Goal: Task Accomplishment & Management: Complete application form

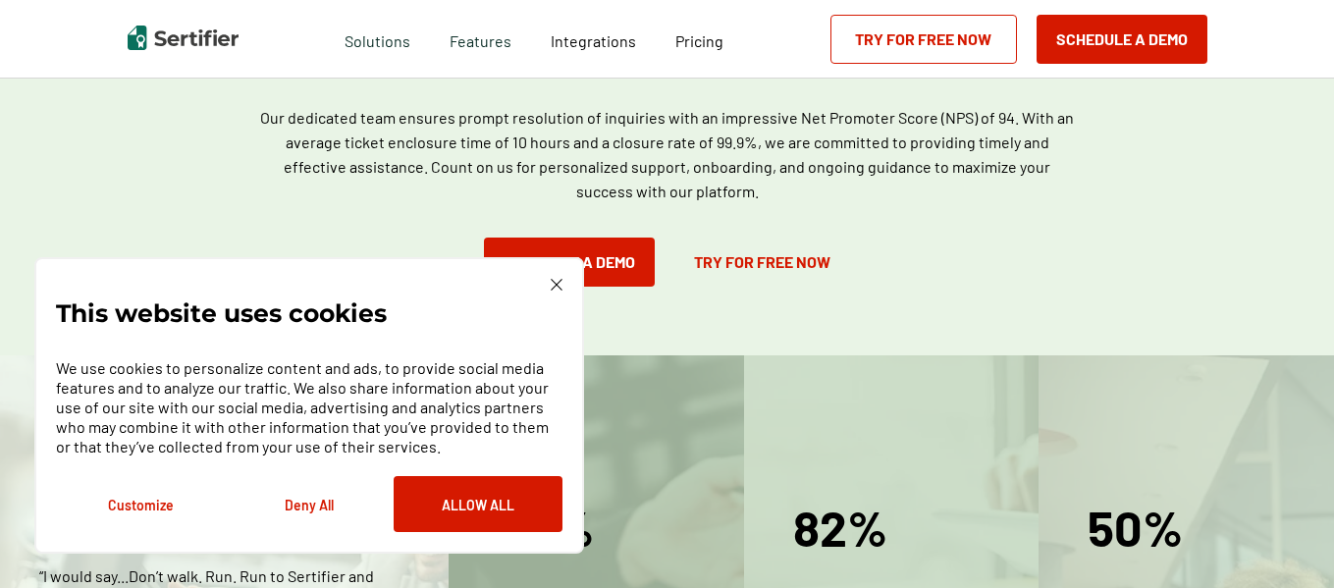
scroll to position [2038, 0]
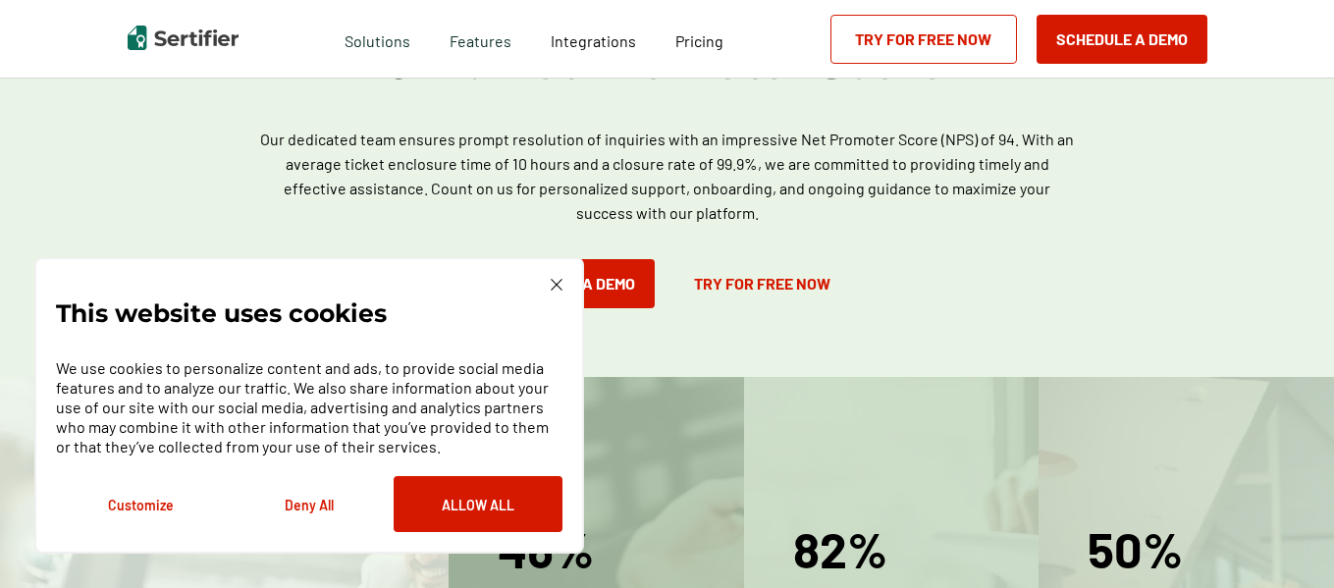
click at [554, 284] on img at bounding box center [557, 285] width 12 height 12
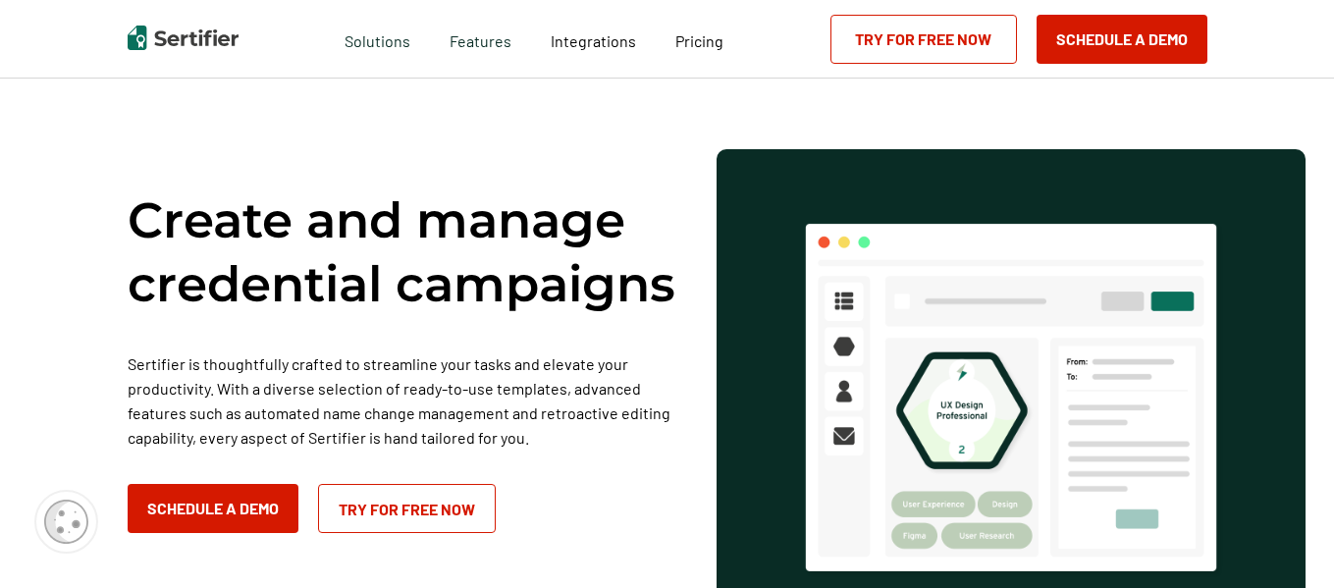
scroll to position [507, 0]
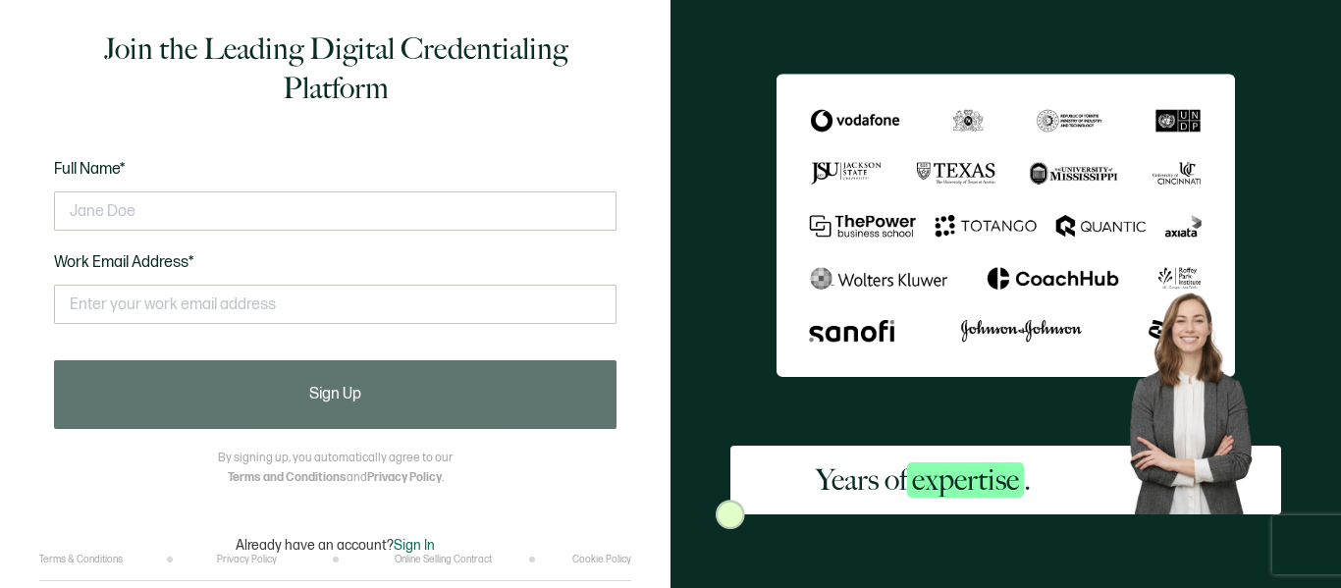
click at [1316, 66] on div "Years of expertise ." at bounding box center [1006, 294] width 671 height 588
click at [1323, 329] on div "Years of expertise ." at bounding box center [1006, 294] width 671 height 588
click at [726, 110] on div "Years of expertise ." at bounding box center [1006, 294] width 671 height 588
